Goal: Information Seeking & Learning: Learn about a topic

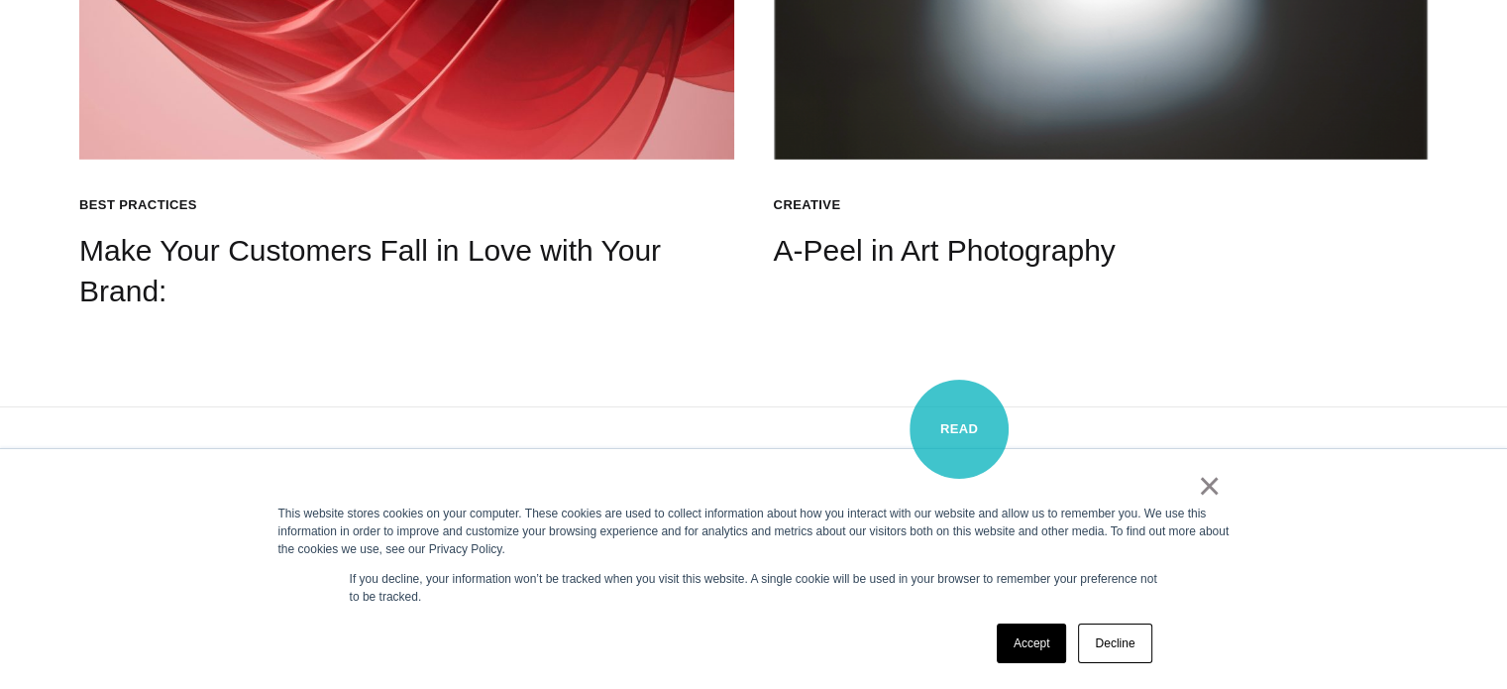
scroll to position [6342, 0]
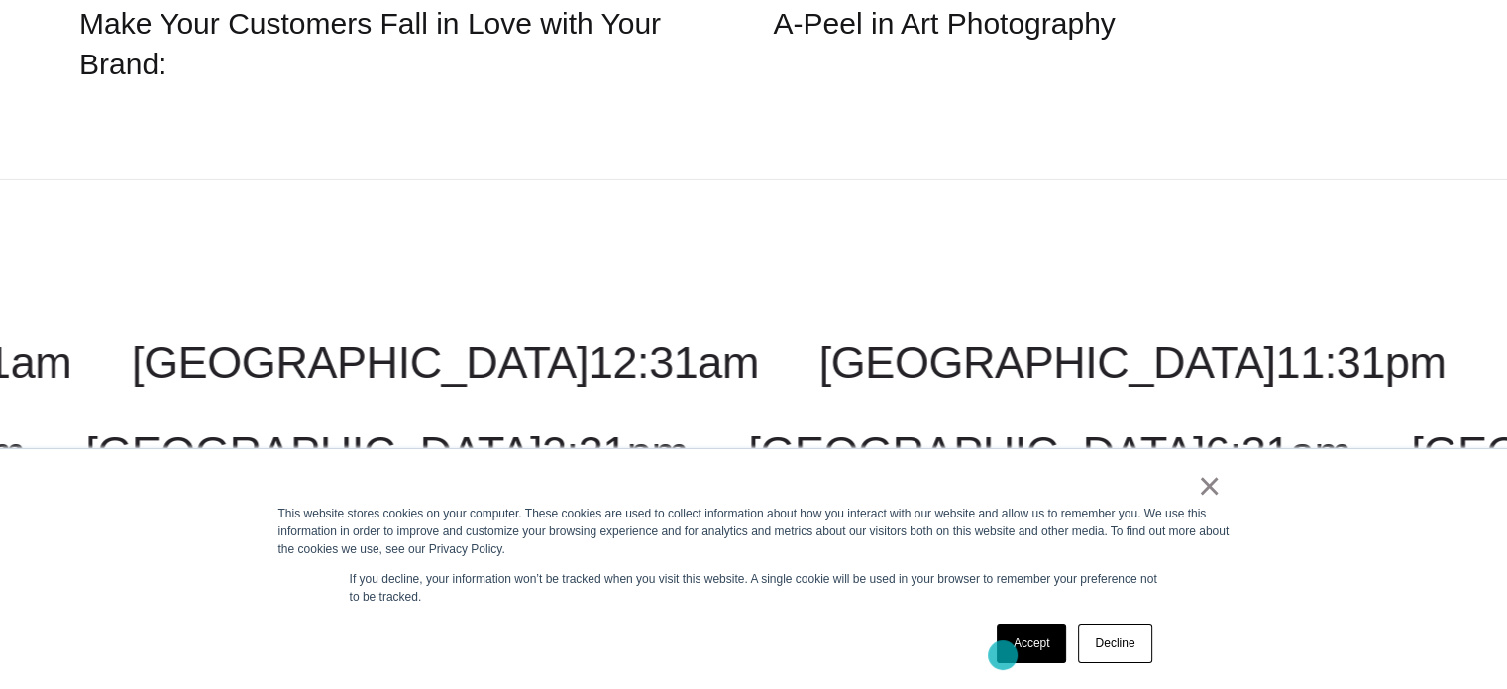
click at [1011, 649] on link "Accept" at bounding box center [1032, 643] width 70 height 40
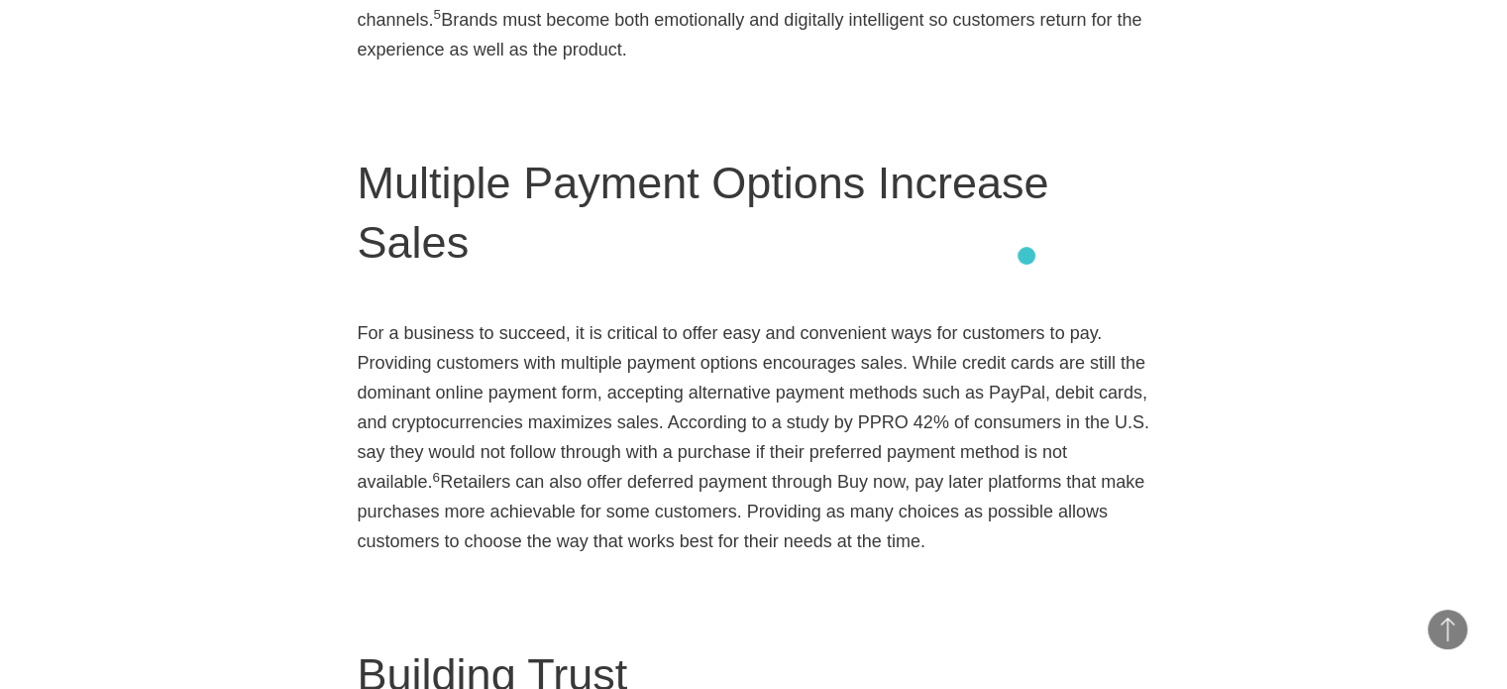
scroll to position [3311, 0]
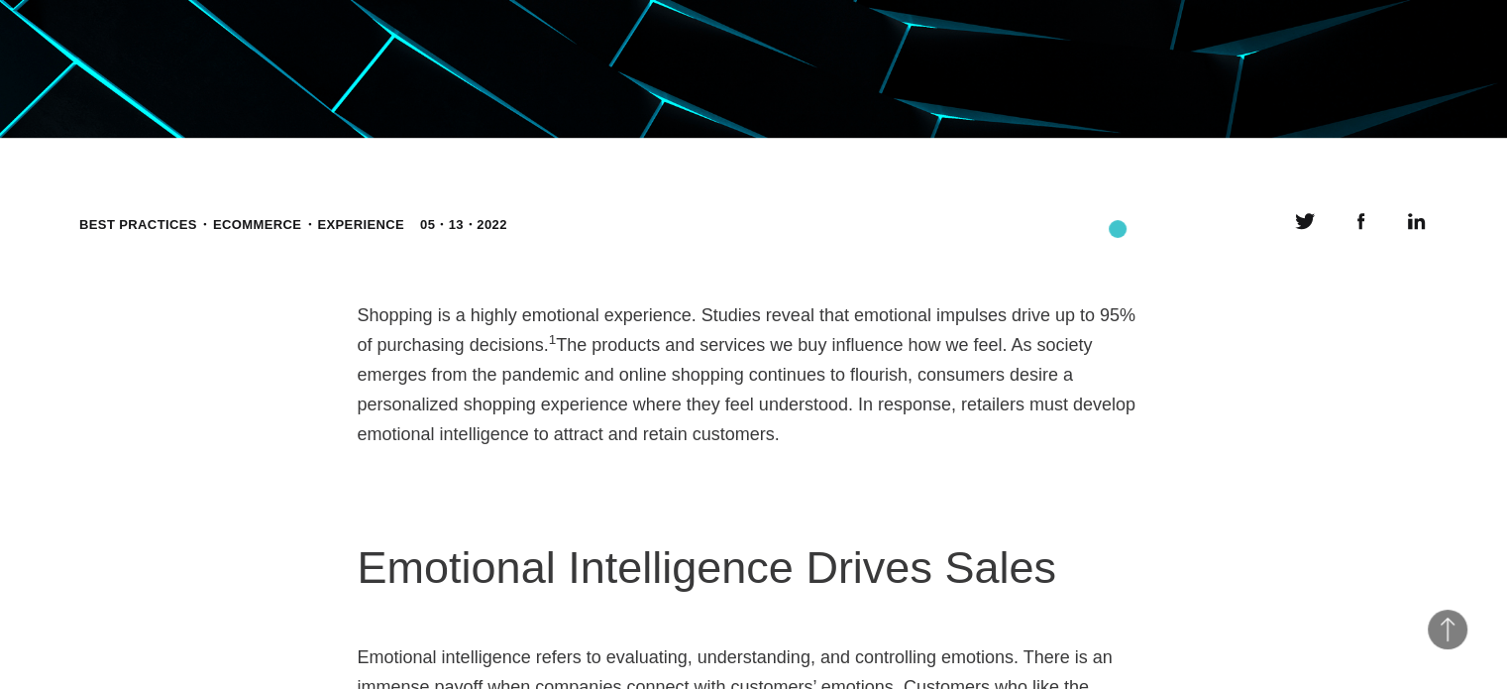
scroll to position [1387, 0]
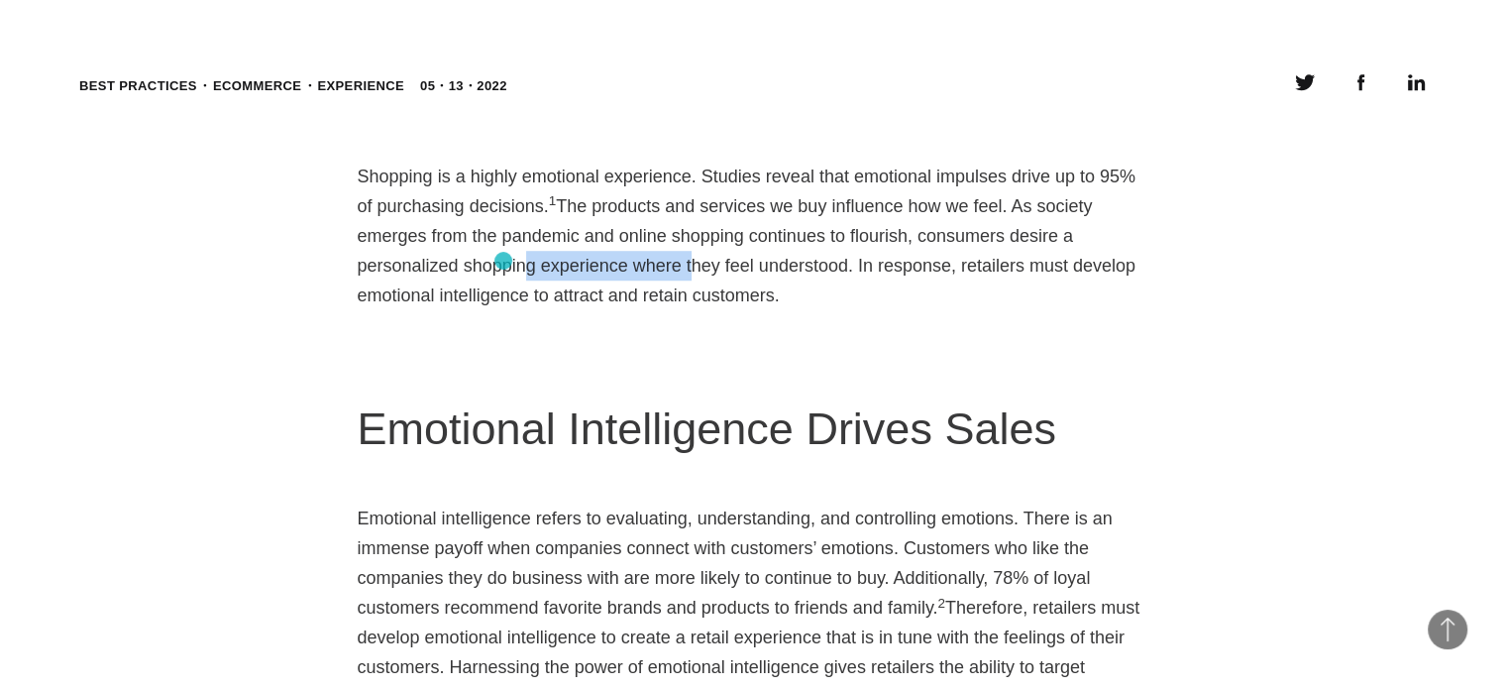
drag, startPoint x: 774, startPoint y: 227, endPoint x: 487, endPoint y: 272, distance: 291.0
click at [488, 272] on p "Shopping is a highly emotional experience. Studies reveal that emotional impuls…" at bounding box center [754, 236] width 793 height 149
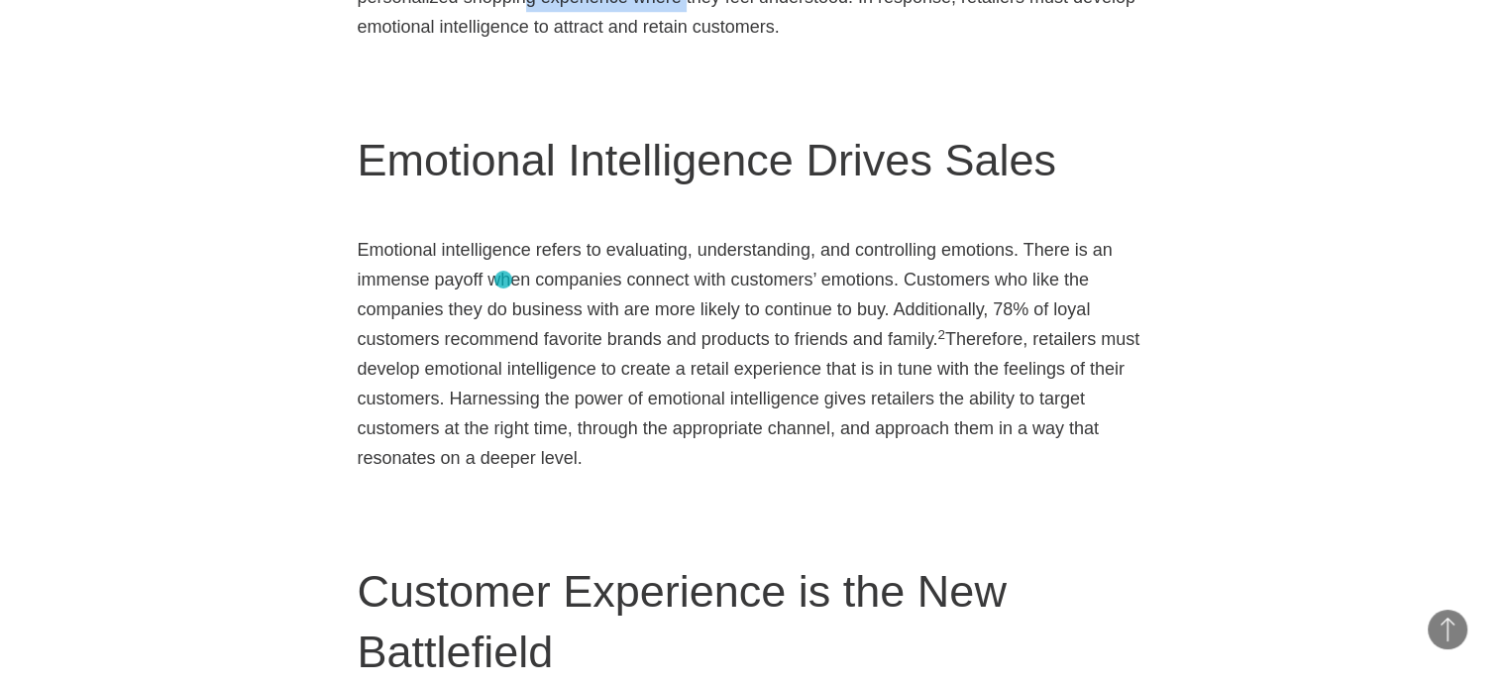
scroll to position [1982, 0]
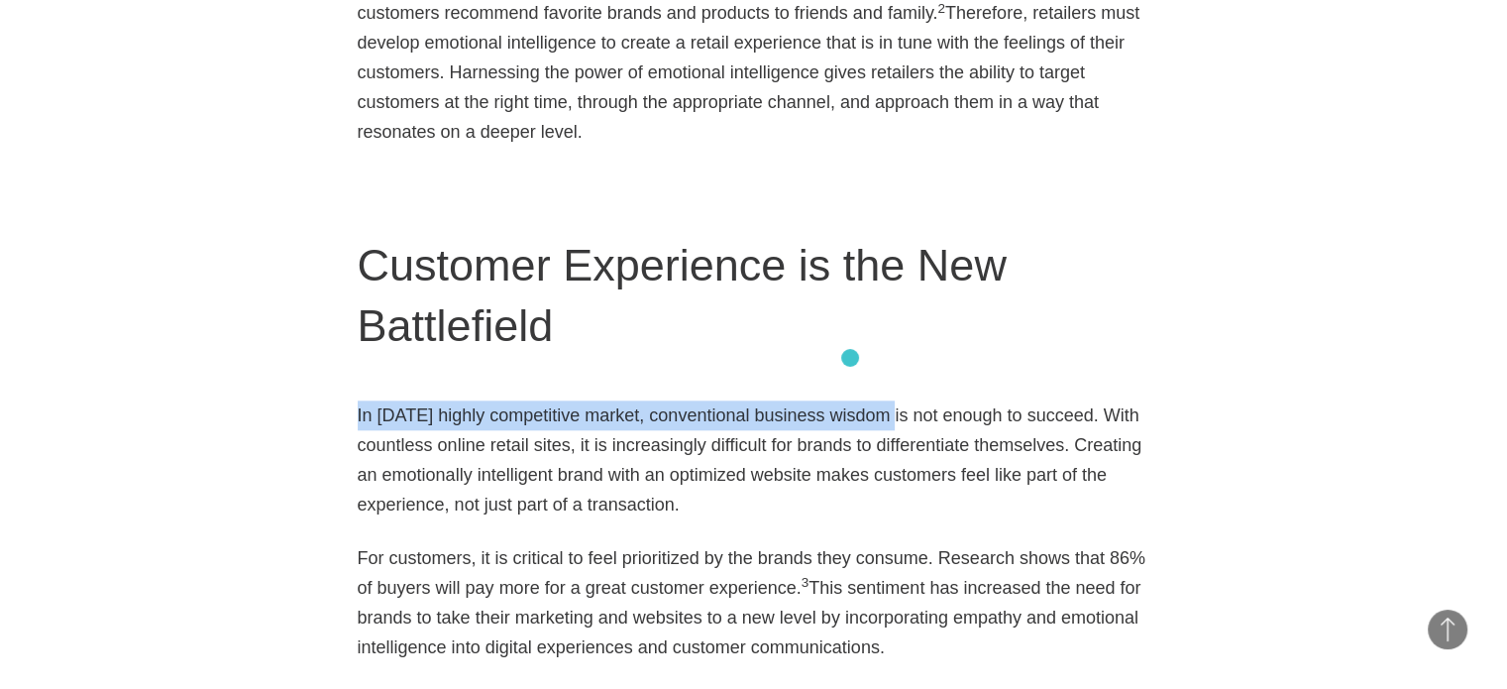
drag, startPoint x: 573, startPoint y: 276, endPoint x: 864, endPoint y: 401, distance: 316.9
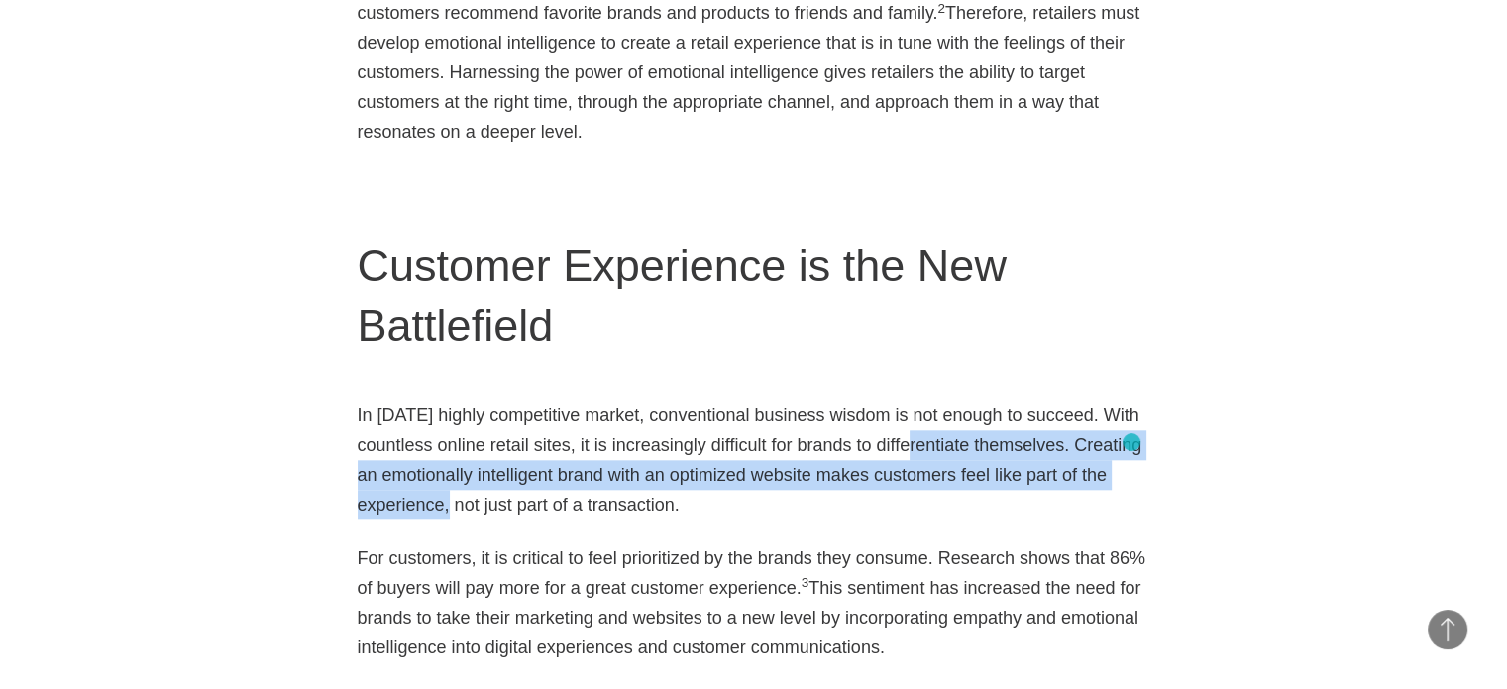
drag, startPoint x: 868, startPoint y: 405, endPoint x: 1132, endPoint y: 457, distance: 268.6
click at [1132, 457] on p "In [DATE] highly competitive market, conventional business wisdom is not enough…" at bounding box center [754, 459] width 793 height 119
drag, startPoint x: 587, startPoint y: 531, endPoint x: 842, endPoint y: 619, distance: 270.4
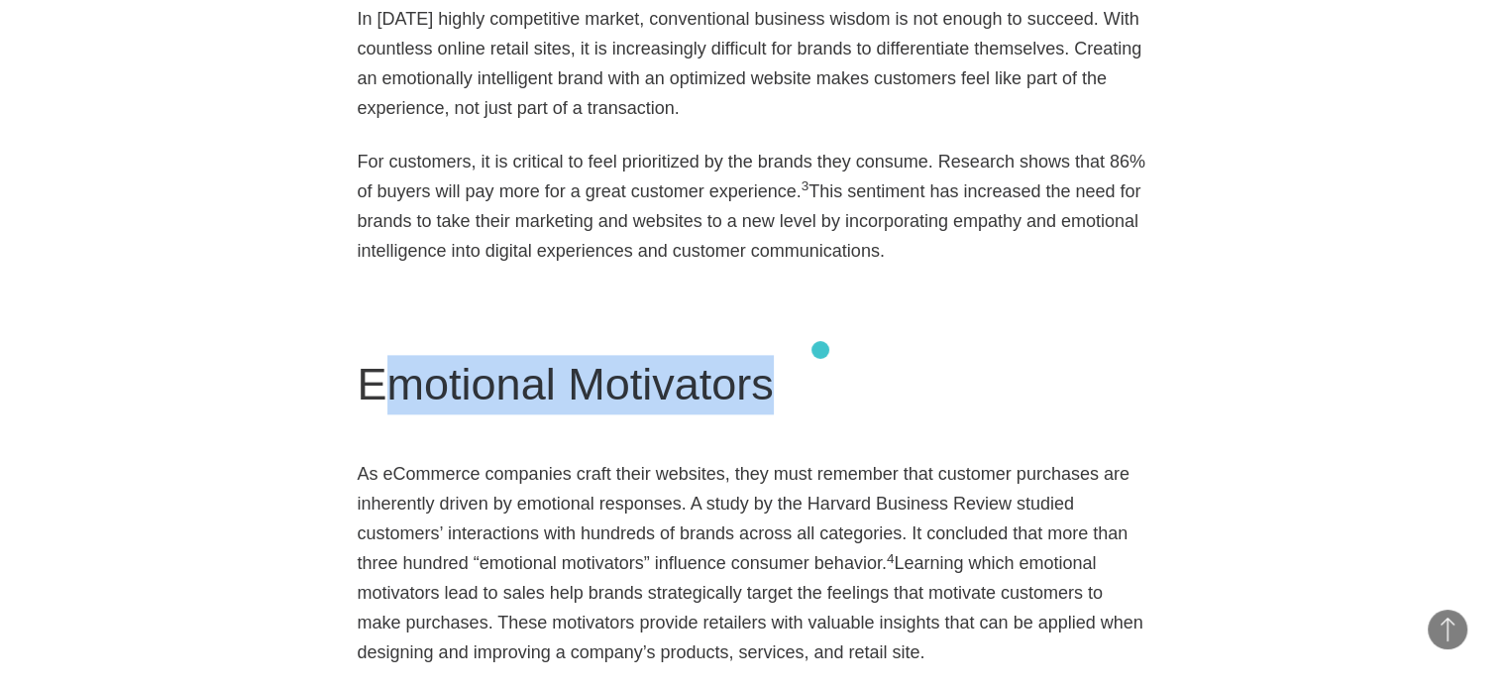
drag, startPoint x: 379, startPoint y: 341, endPoint x: 820, endPoint y: 350, distance: 442.0
click at [820, 355] on h2 "Emotional Motivators" at bounding box center [754, 384] width 793 height 59
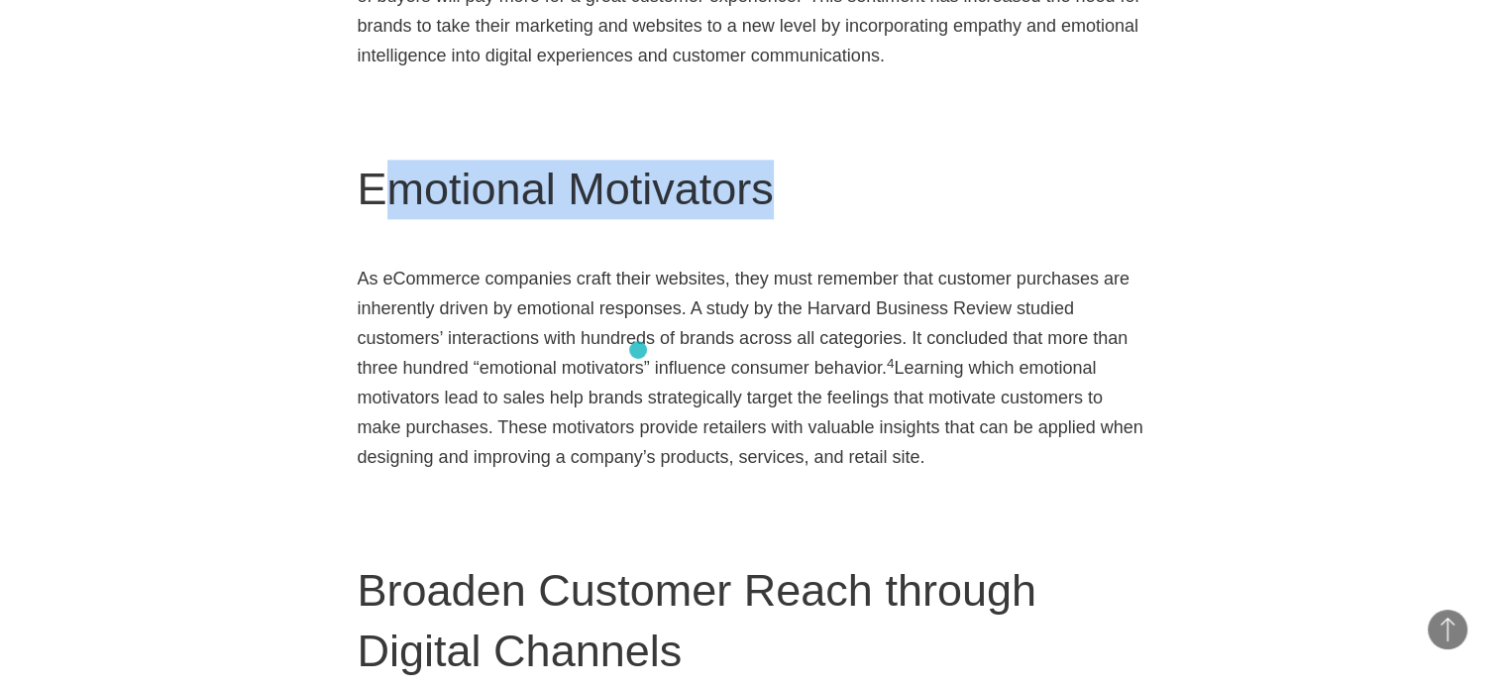
scroll to position [2576, 0]
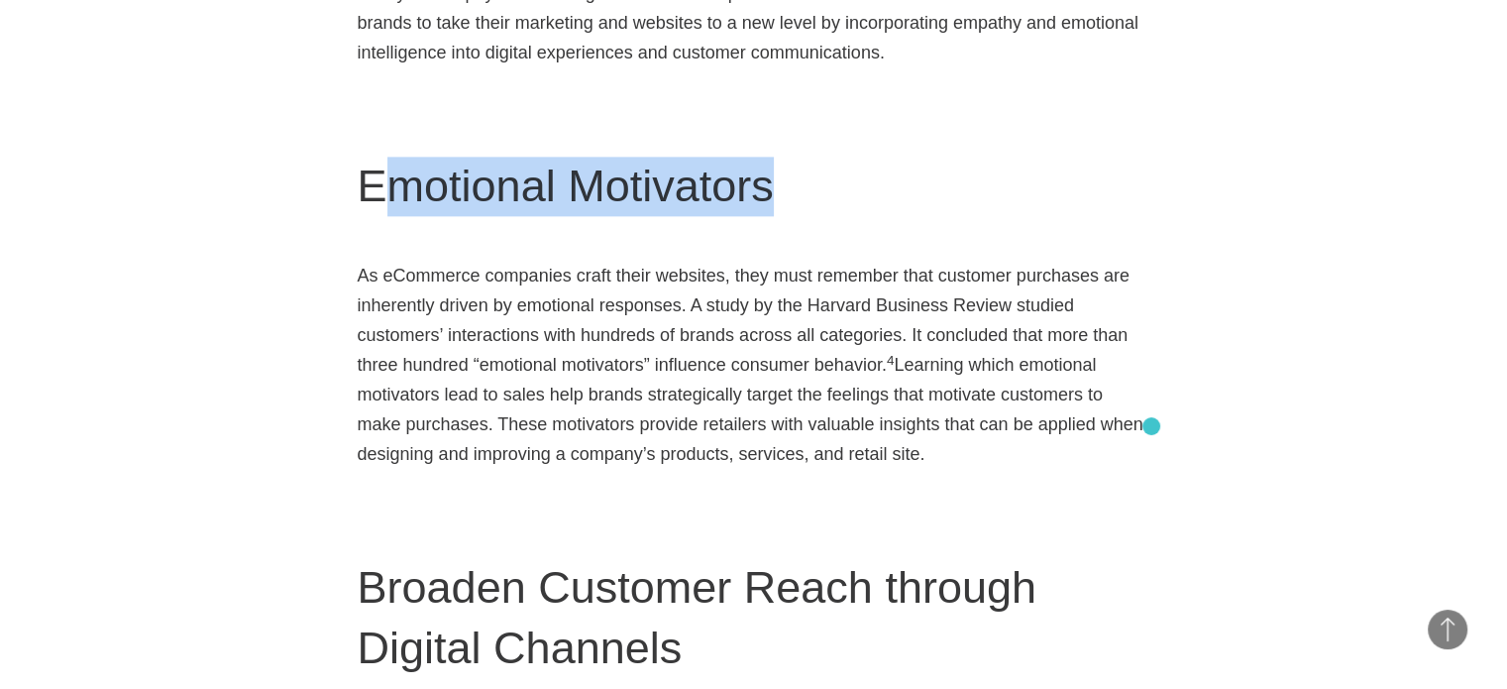
drag, startPoint x: 328, startPoint y: 235, endPoint x: 1151, endPoint y: 427, distance: 845.6
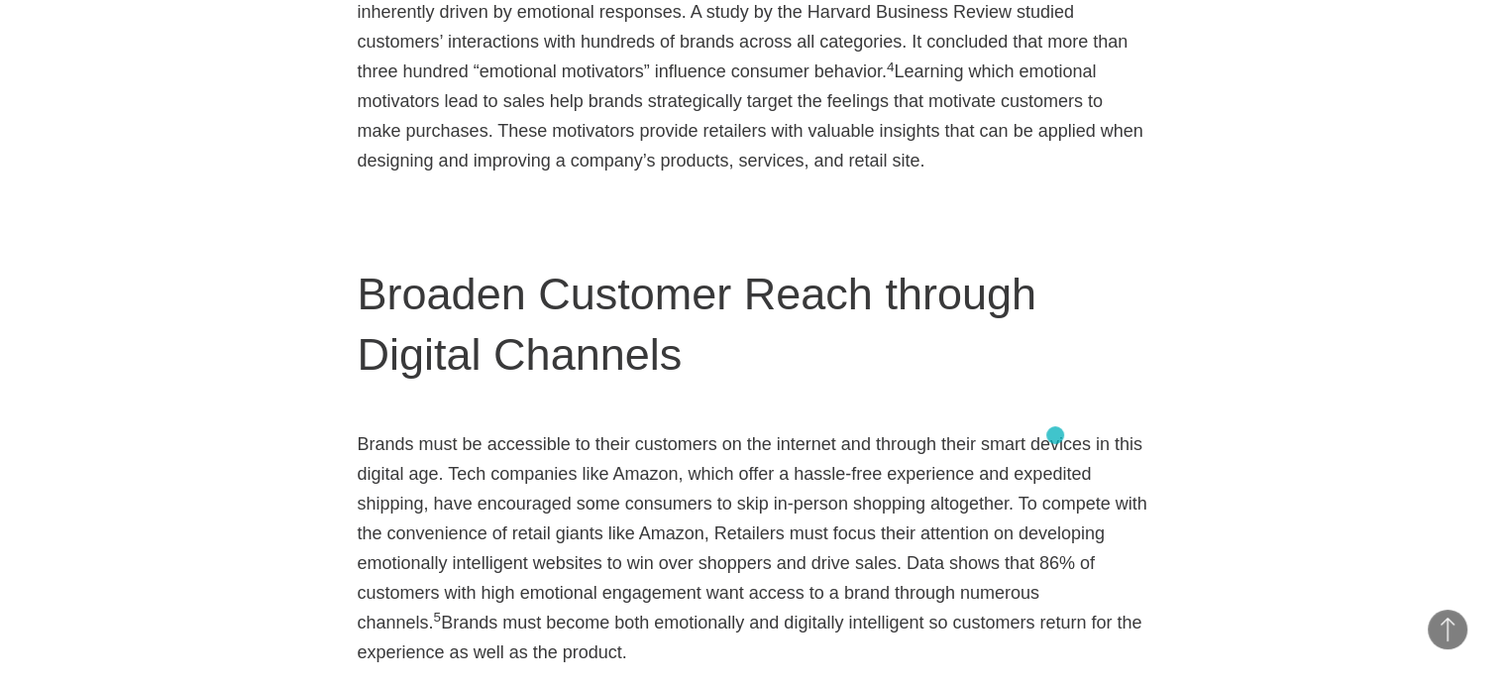
scroll to position [2874, 0]
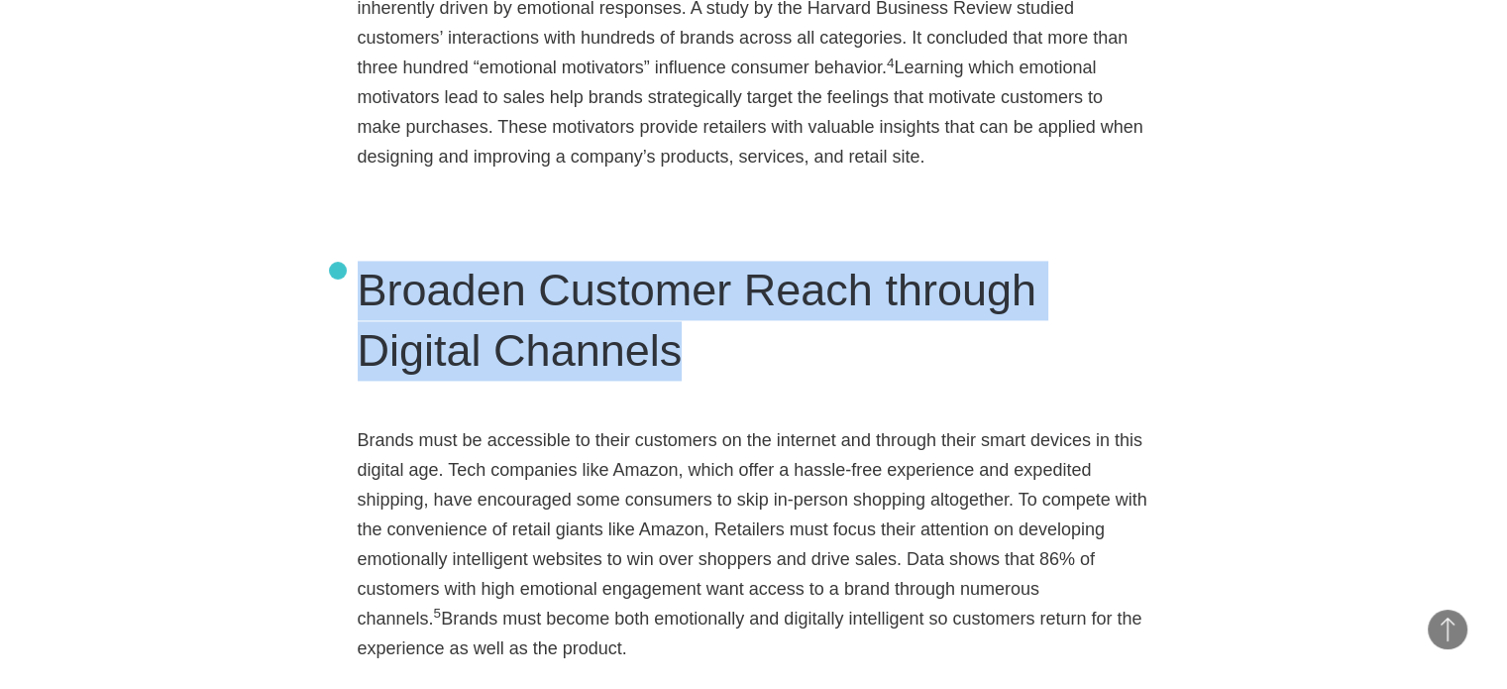
drag, startPoint x: 578, startPoint y: 322, endPoint x: 338, endPoint y: 271, distance: 245.3
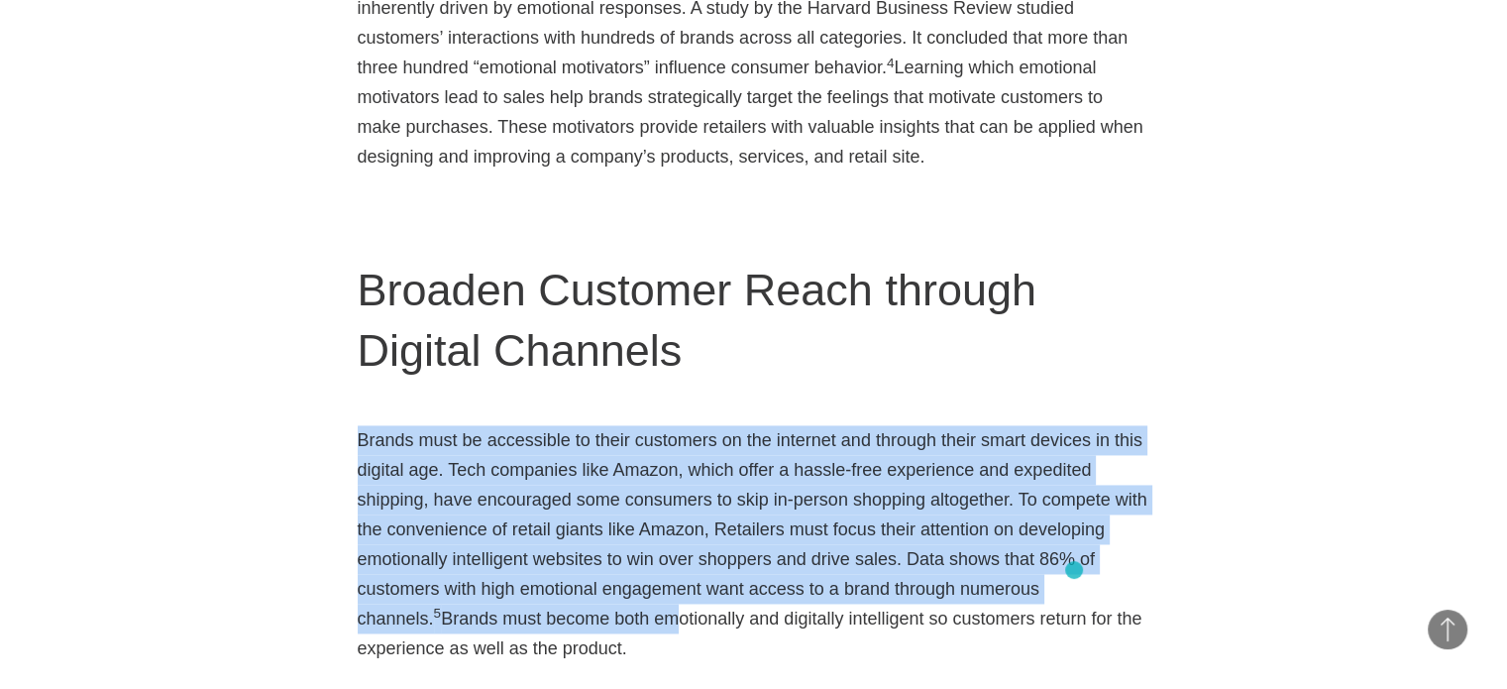
drag, startPoint x: 351, startPoint y: 406, endPoint x: 1074, endPoint y: 570, distance: 741.6
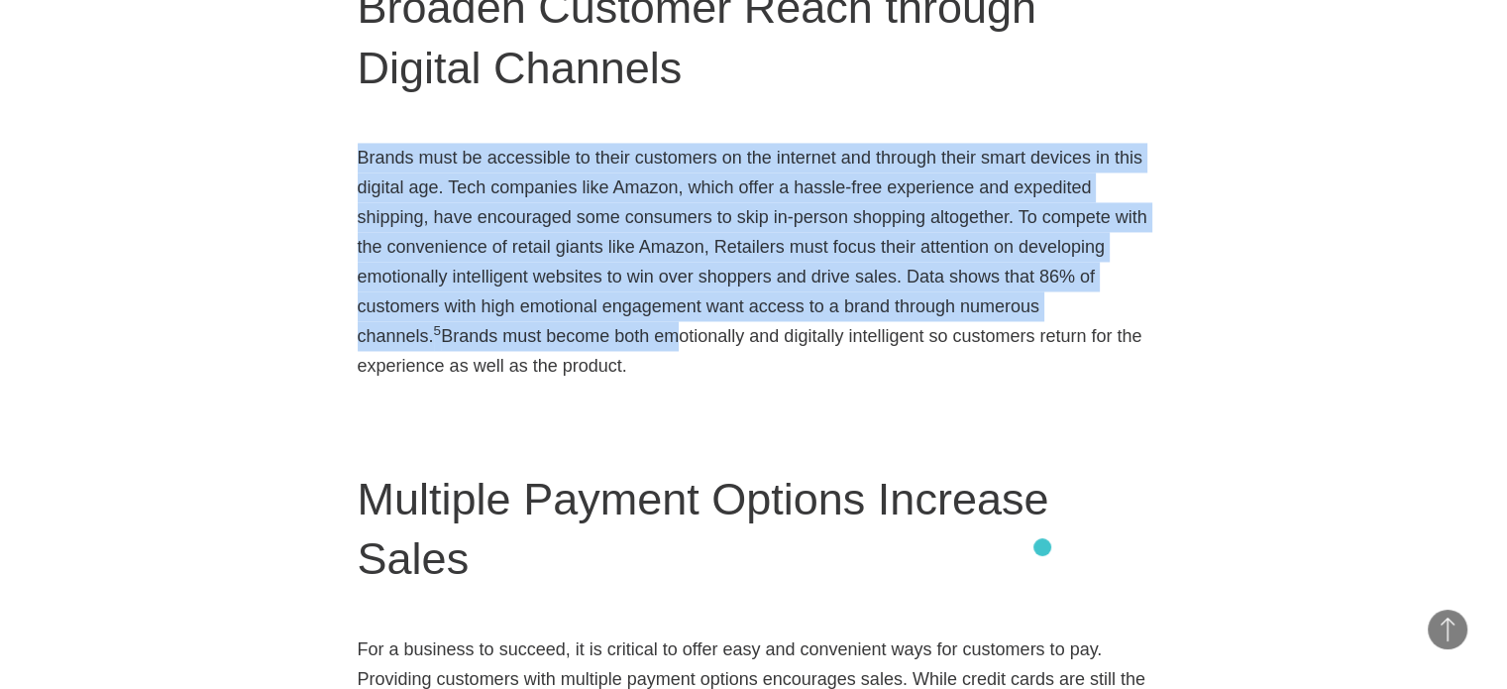
scroll to position [3270, 0]
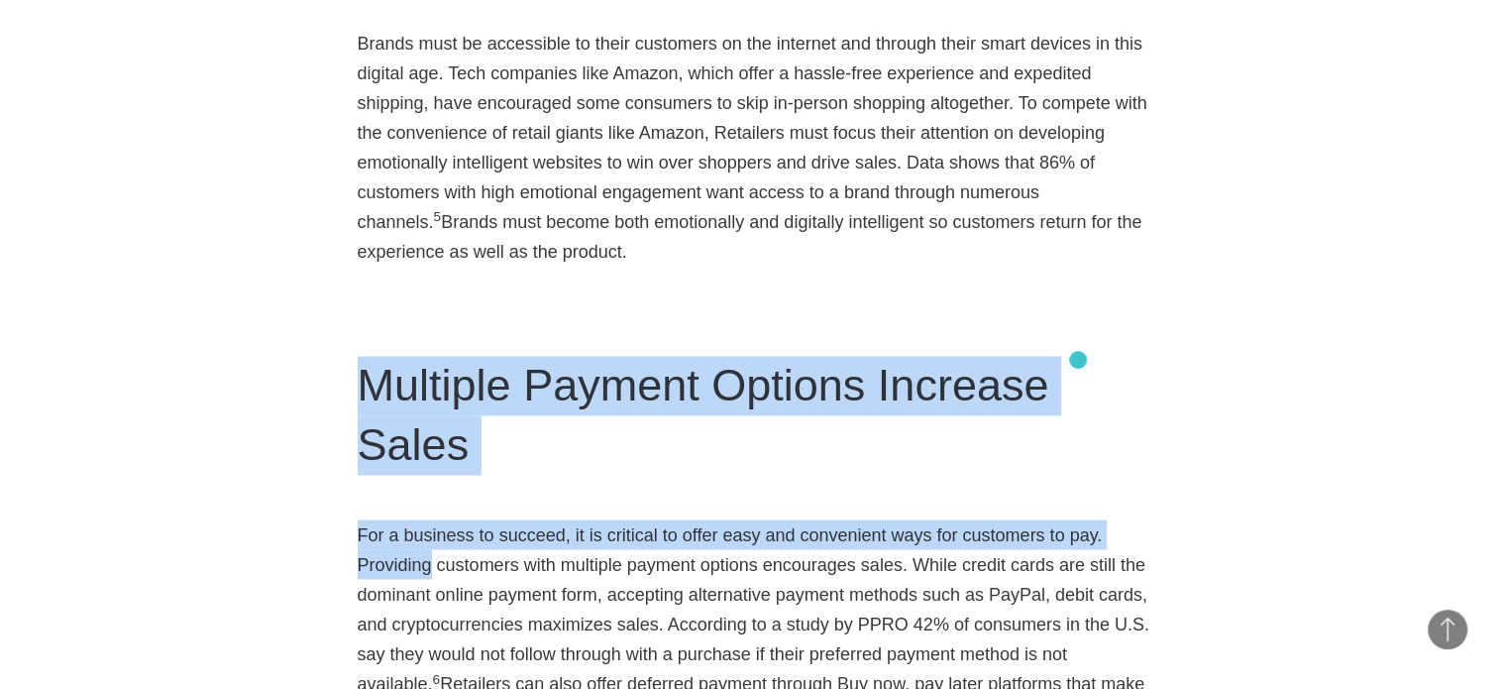
drag, startPoint x: 370, startPoint y: 333, endPoint x: 1122, endPoint y: 363, distance: 752.7
click at [1122, 363] on div "Shopping is a highly emotional experience. Studies reveal that emotional impuls…" at bounding box center [754, 308] width 793 height 4058
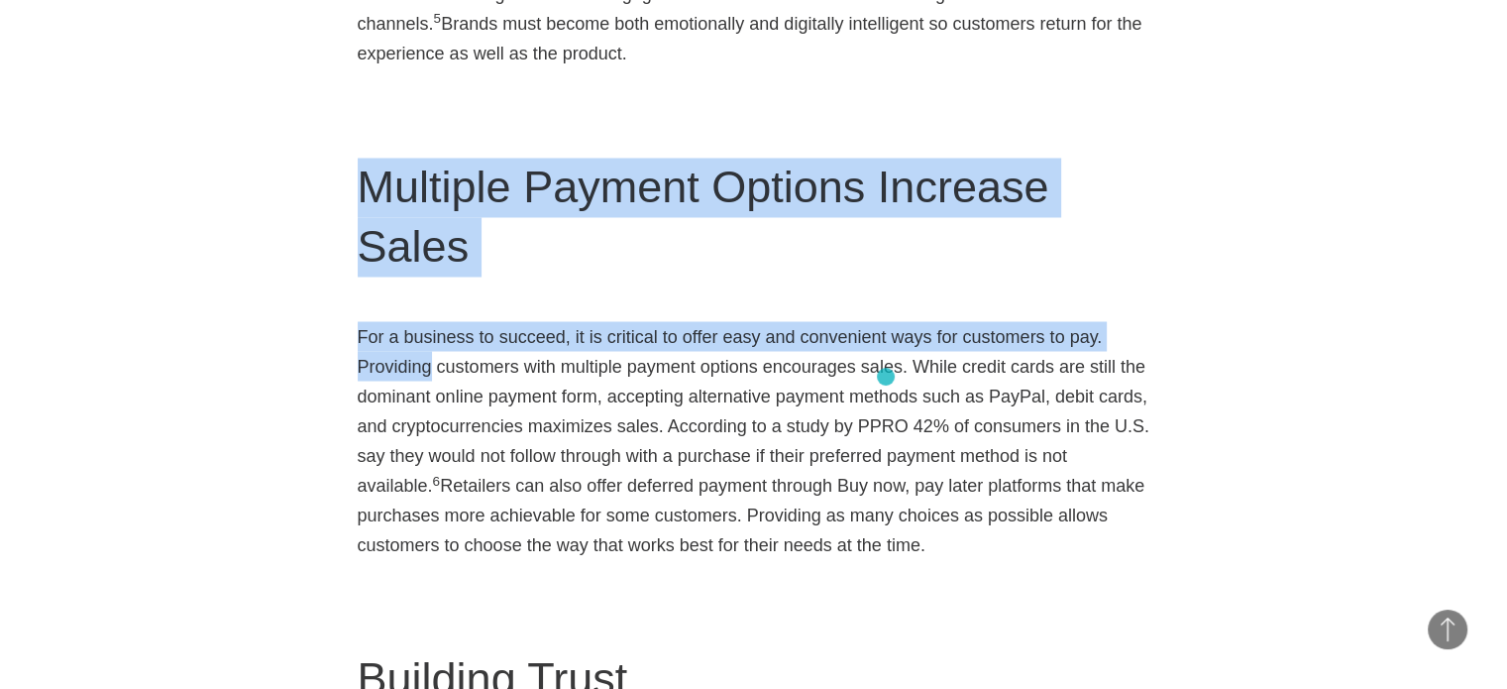
drag, startPoint x: 421, startPoint y: 286, endPoint x: 880, endPoint y: 443, distance: 484.8
click at [880, 443] on div "Shopping is a highly emotional experience. Studies reveal that emotional impuls…" at bounding box center [754, 110] width 793 height 4058
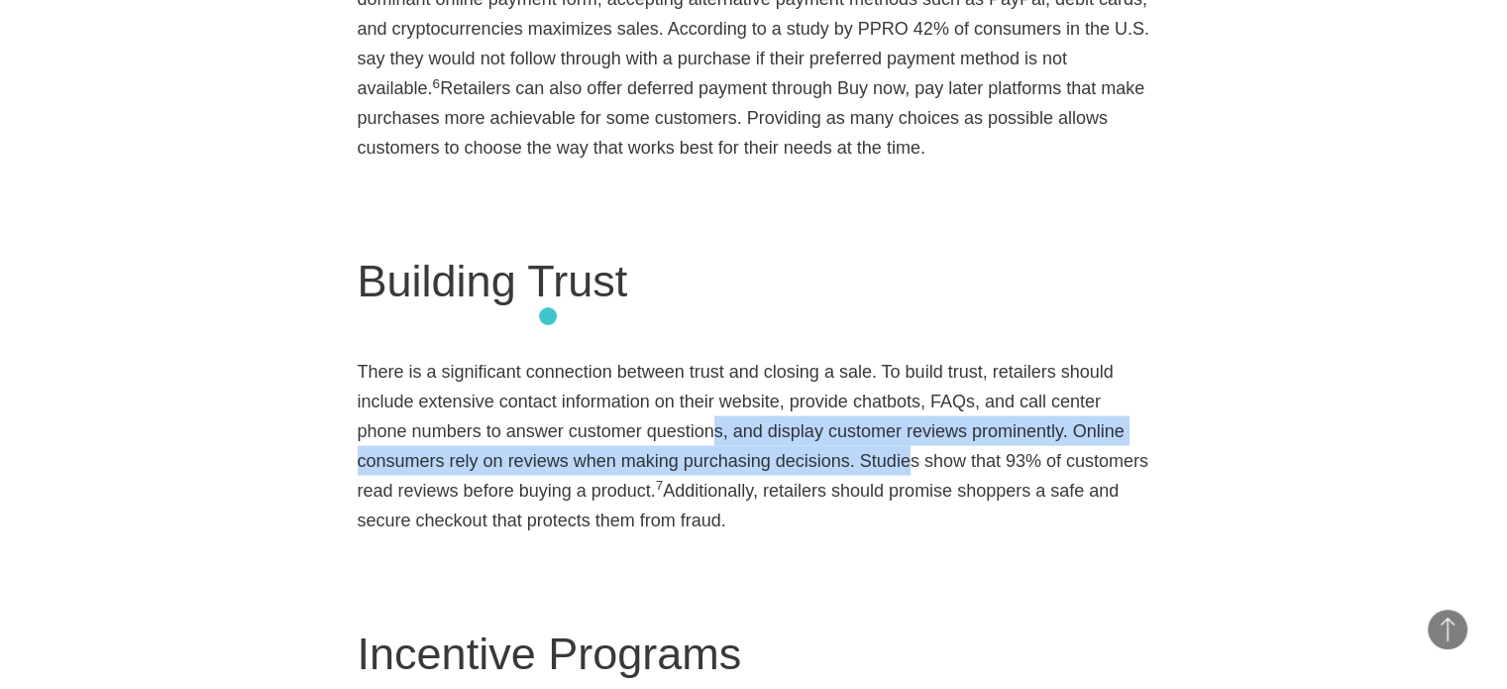
drag, startPoint x: 630, startPoint y: 324, endPoint x: 795, endPoint y: 347, distance: 166.1
click at [710, 357] on p "There is a significant connection between trust and closing a sale. To build tr…" at bounding box center [754, 446] width 793 height 178
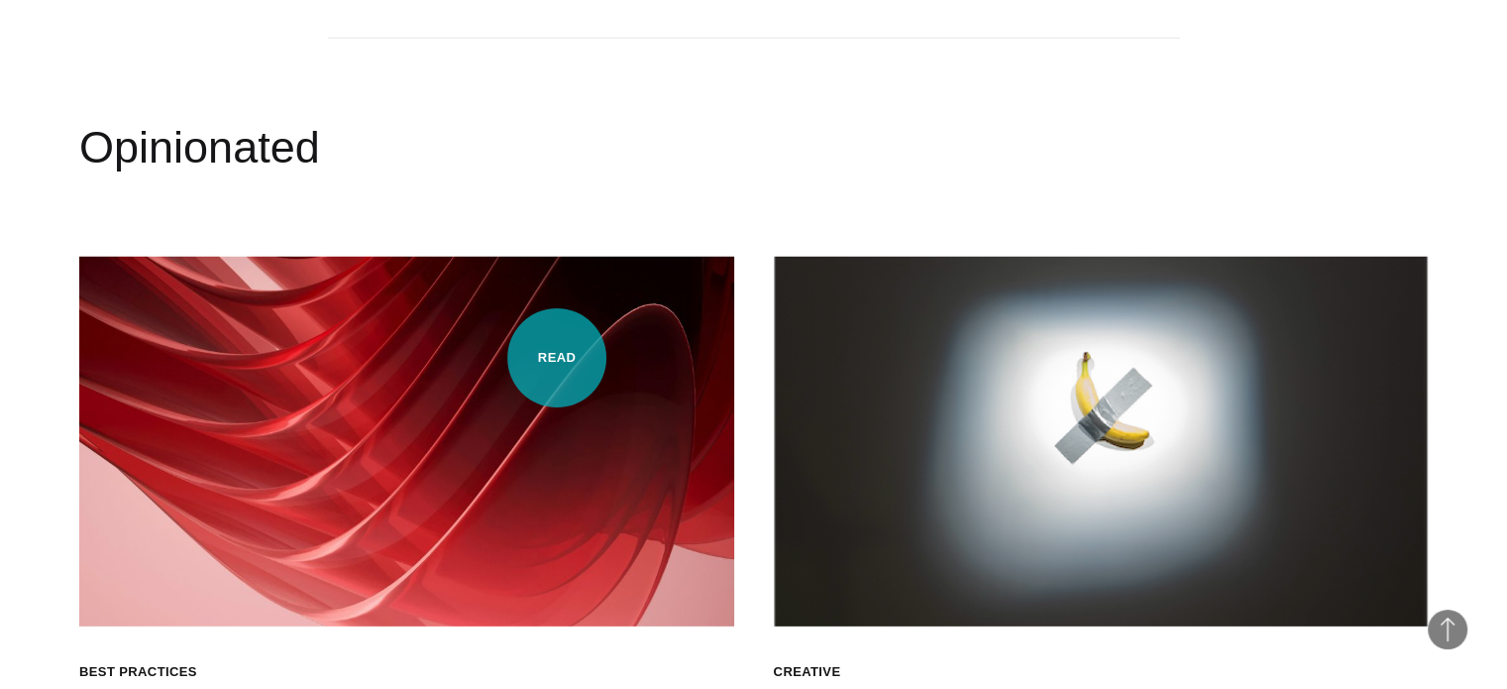
scroll to position [5846, 0]
